Goal: Task Accomplishment & Management: Complete application form

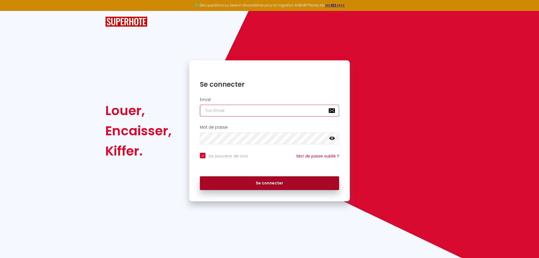
type input "[EMAIL_ADDRESS][DOMAIN_NAME]"
click at [268, 185] on button "Se connecter" at bounding box center [269, 183] width 139 height 14
checkbox input "true"
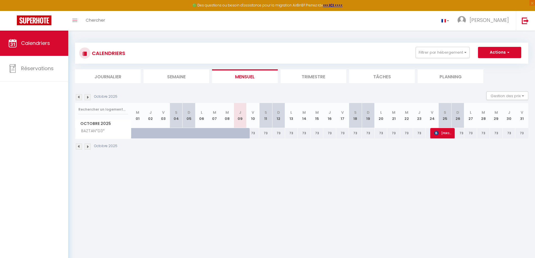
click at [302, 72] on li "Trimestre" at bounding box center [314, 76] width 66 height 14
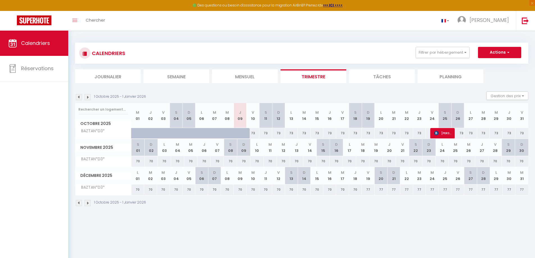
click at [232, 78] on li "Mensuel" at bounding box center [245, 76] width 66 height 14
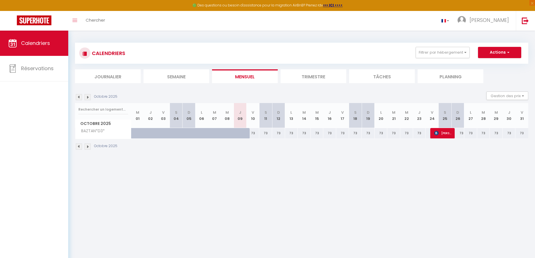
click at [294, 78] on li "Trimestre" at bounding box center [314, 76] width 66 height 14
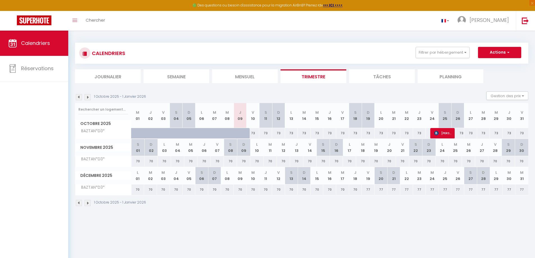
click at [82, 101] on div "1 Octobre 2025 - 1 Janvier 2026 Gestion des prix Nb Nuits minimum Règles Dispon…" at bounding box center [301, 98] width 453 height 12
click at [81, 100] on div "1 Octobre 2025 - 1 Janvier 2026 Gestion des prix Nb Nuits minimum Règles Dispon…" at bounding box center [301, 98] width 453 height 12
click at [80, 96] on img at bounding box center [79, 97] width 6 height 6
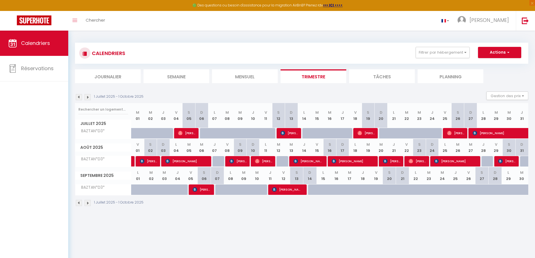
click at [90, 97] on img at bounding box center [88, 97] width 6 height 6
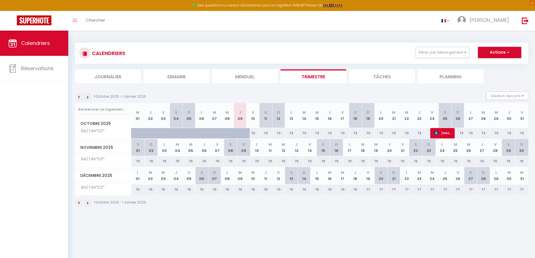
click at [503, 51] on button "Actions" at bounding box center [499, 52] width 43 height 11
click at [491, 67] on link "Nouvelle réservation" at bounding box center [493, 65] width 49 height 8
select select
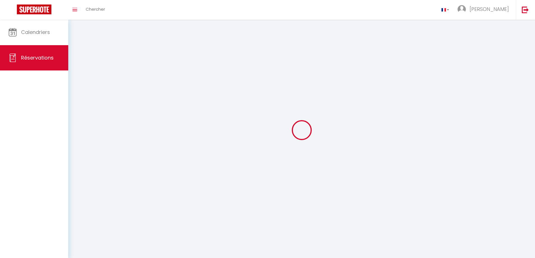
select select
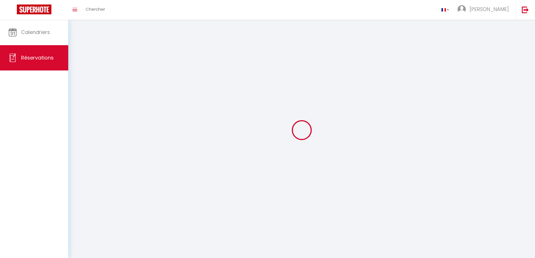
select select
checkbox input "false"
select select
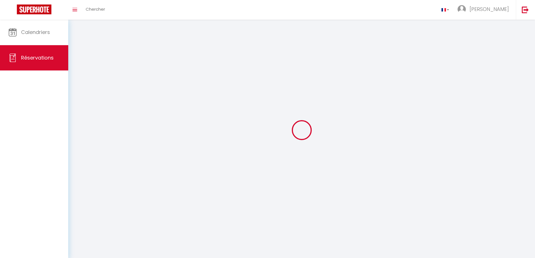
select select
checkbox input "false"
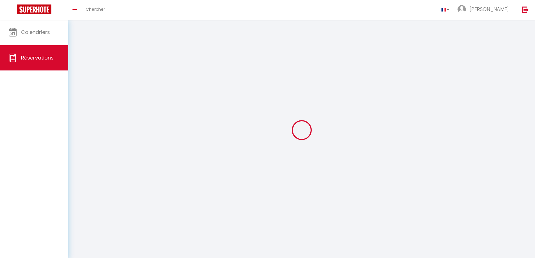
select select
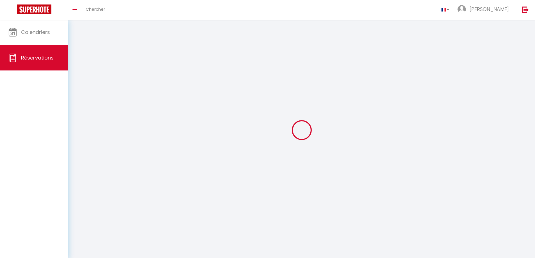
checkbox input "false"
select select
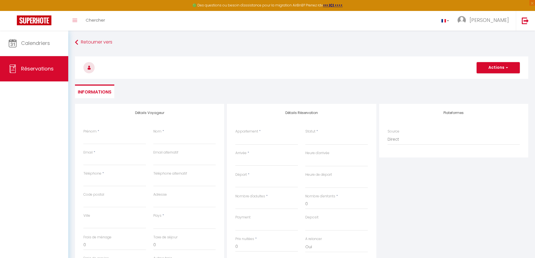
select select
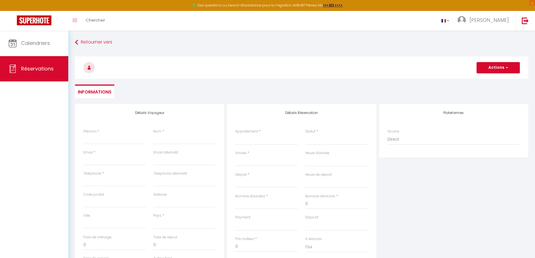
select select
checkbox input "false"
select select
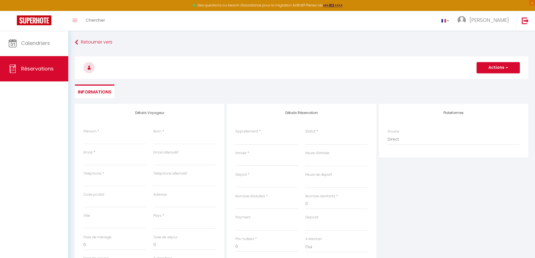
select select
checkbox input "false"
select select
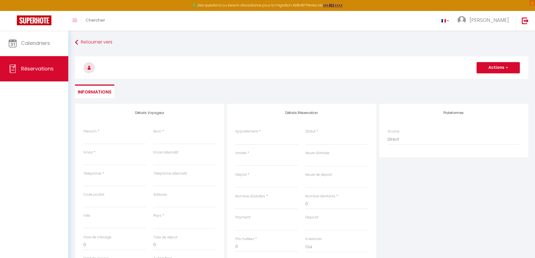
select select
